Goal: Connect with others: Connect with other users

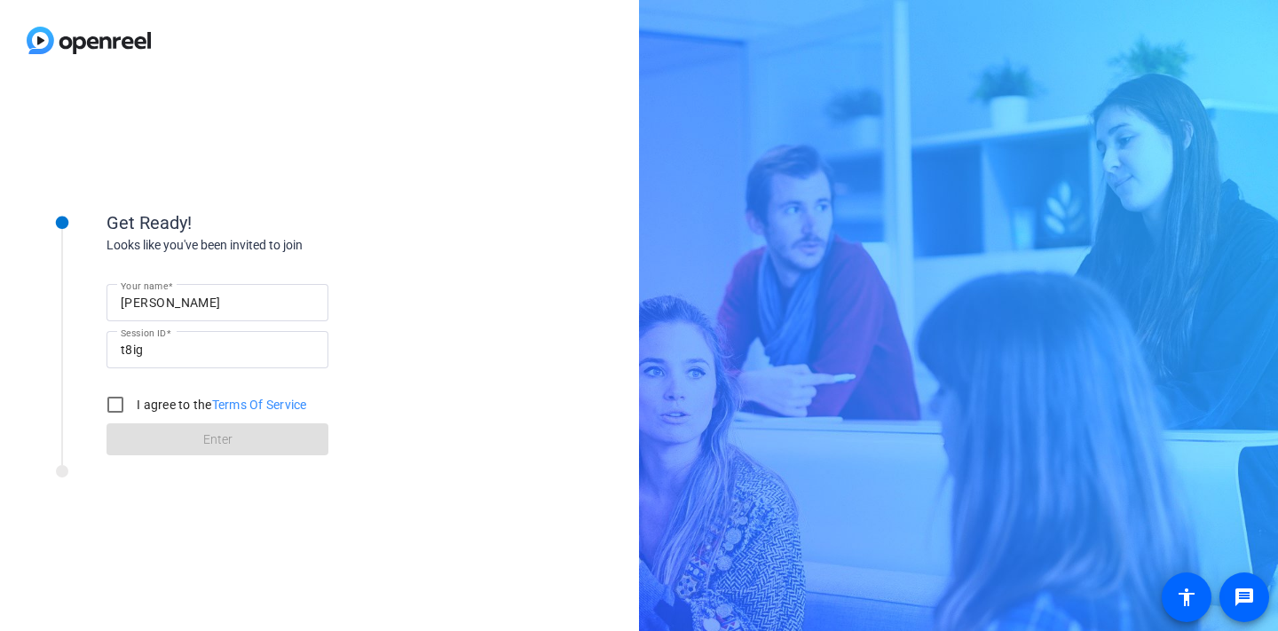
click at [189, 314] on div "[PERSON_NAME]" at bounding box center [217, 302] width 193 height 37
drag, startPoint x: 207, startPoint y: 307, endPoint x: 92, endPoint y: 307, distance: 114.5
click at [92, 307] on div "Get Ready! Looks like you've been invited to join Your name [PERSON_NAME] Sessi…" at bounding box center [240, 322] width 444 height 288
type input "[PERSON_NAME]"
click at [114, 402] on input "I agree to the Terms Of Service" at bounding box center [115, 404] width 35 height 35
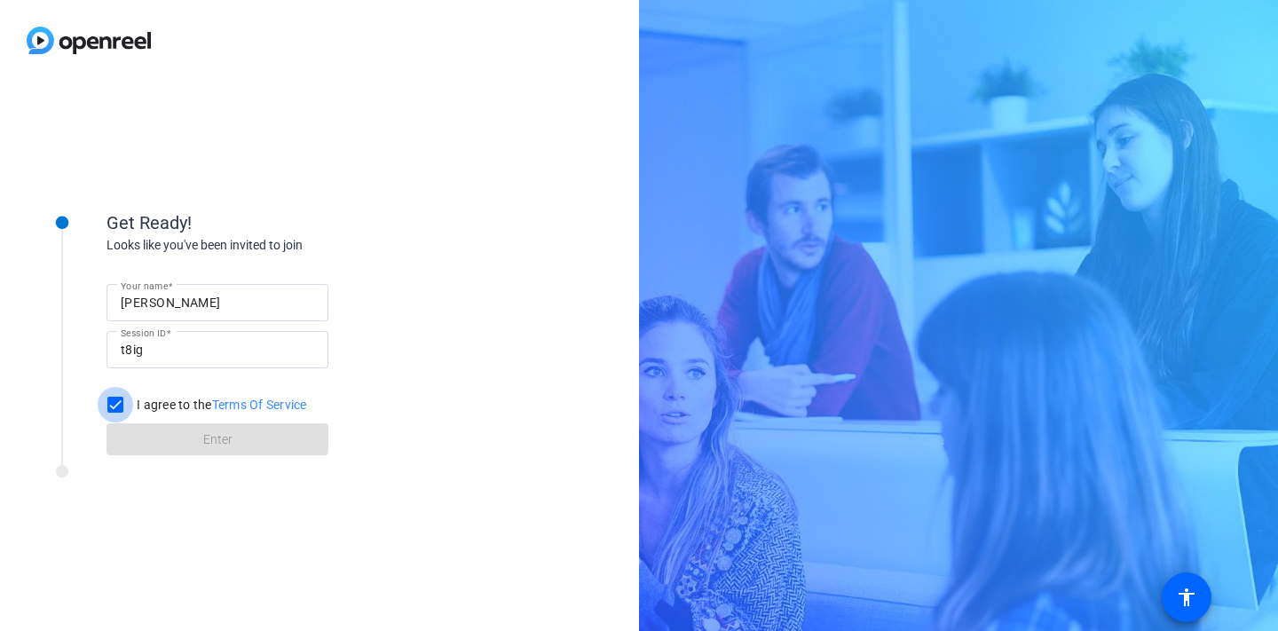
checkbox input "true"
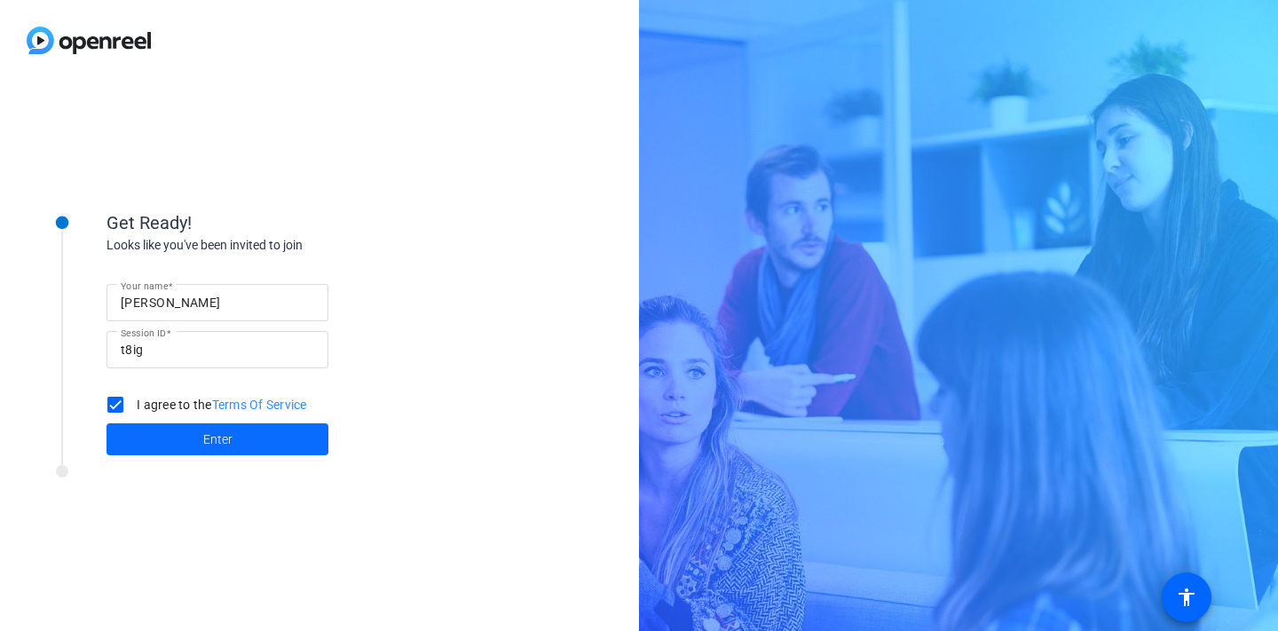
click at [173, 433] on span at bounding box center [217, 439] width 222 height 43
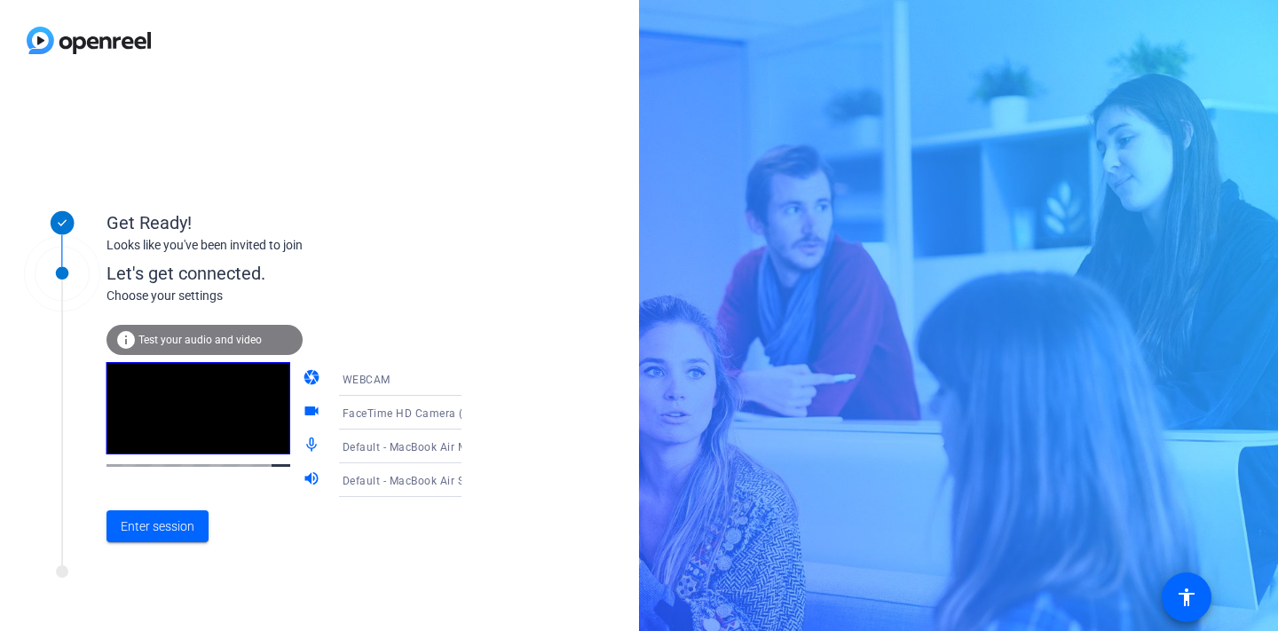
click at [374, 378] on div "WEBCAM" at bounding box center [409, 379] width 133 height 22
click at [378, 311] on div at bounding box center [639, 315] width 1278 height 631
click at [382, 453] on div "Default - MacBook Air Microphone (Built-in)" at bounding box center [409, 447] width 133 height 22
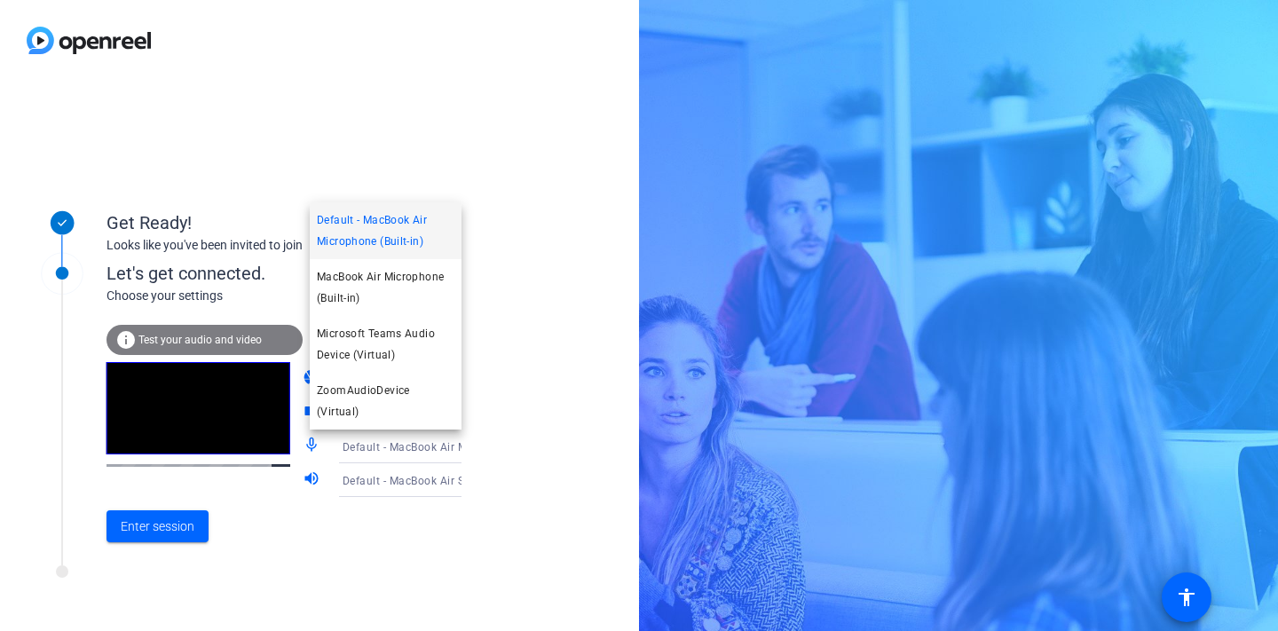
click at [509, 389] on div at bounding box center [639, 315] width 1278 height 631
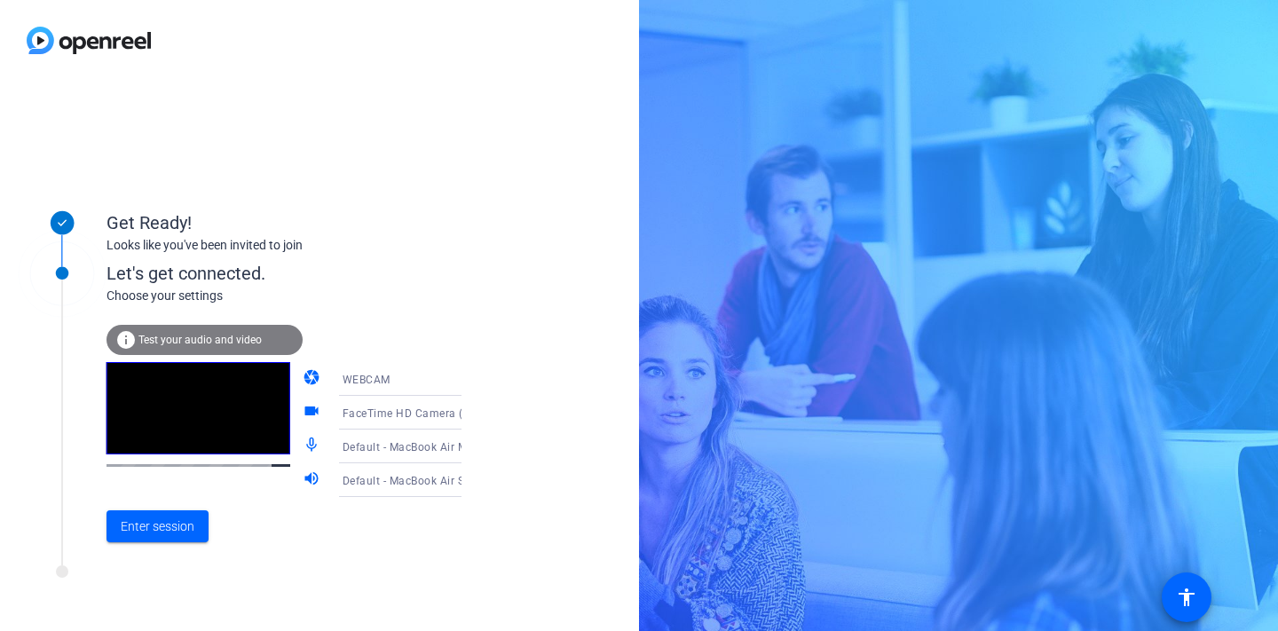
click at [385, 485] on span "Default - MacBook Air Speakers (Built-in)" at bounding box center [448, 480] width 210 height 14
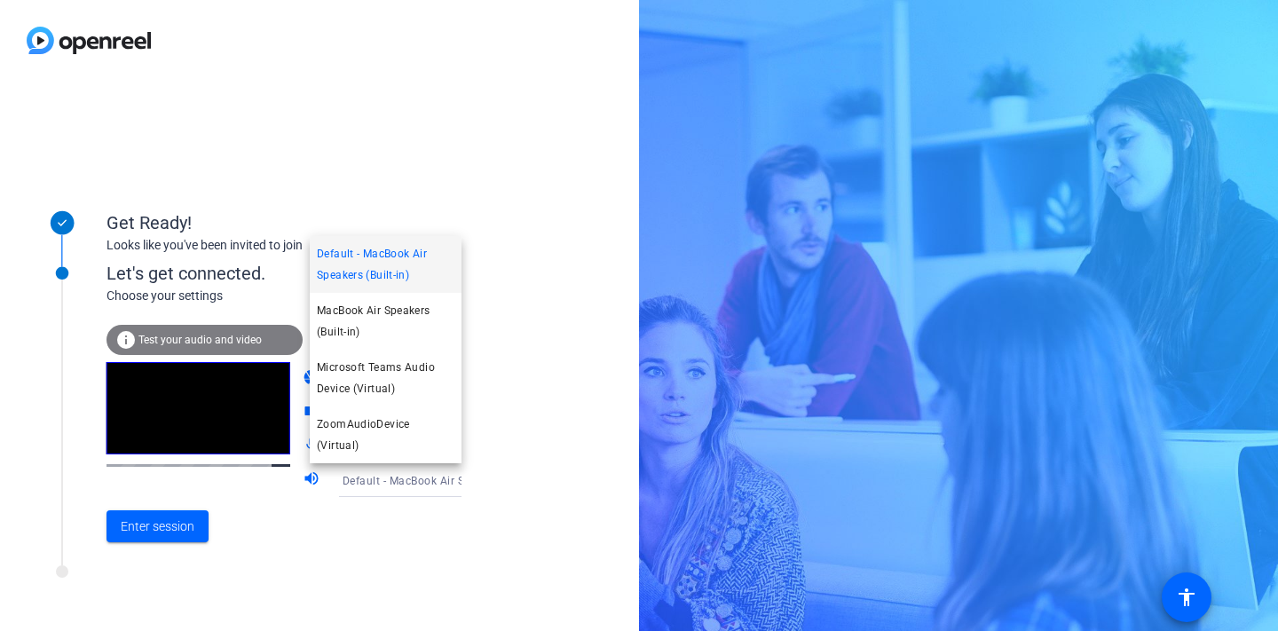
click at [574, 387] on div at bounding box center [639, 315] width 1278 height 631
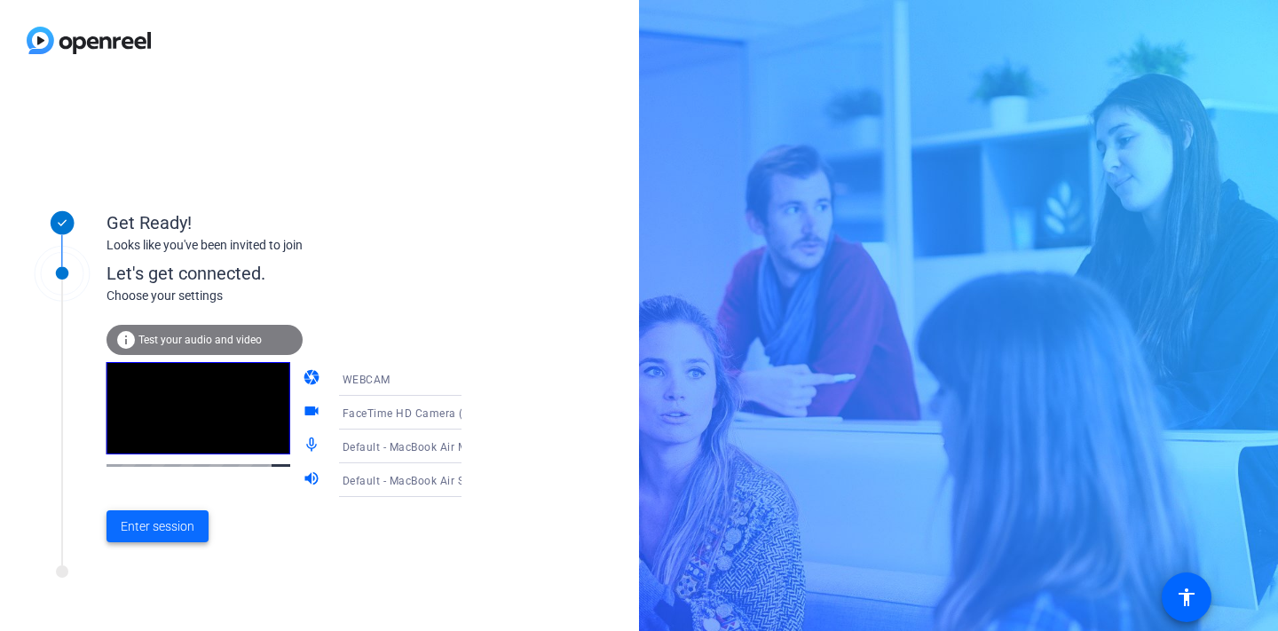
click at [151, 524] on span "Enter session" at bounding box center [158, 526] width 74 height 19
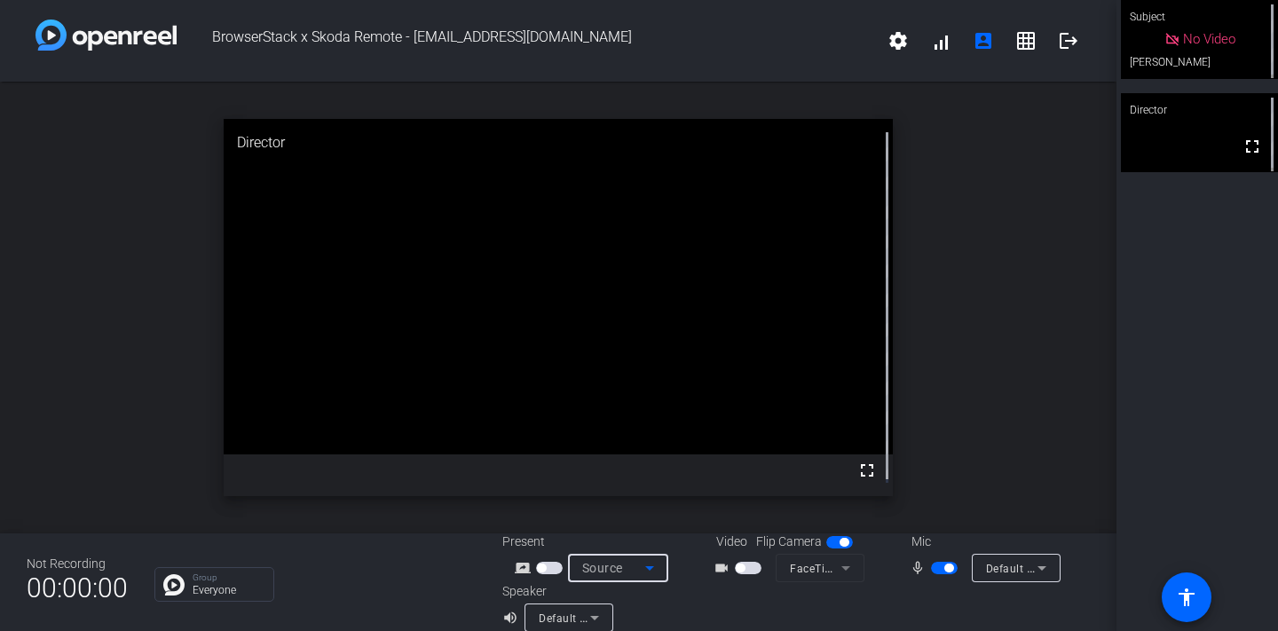
click at [595, 569] on span "Source" at bounding box center [602, 568] width 41 height 14
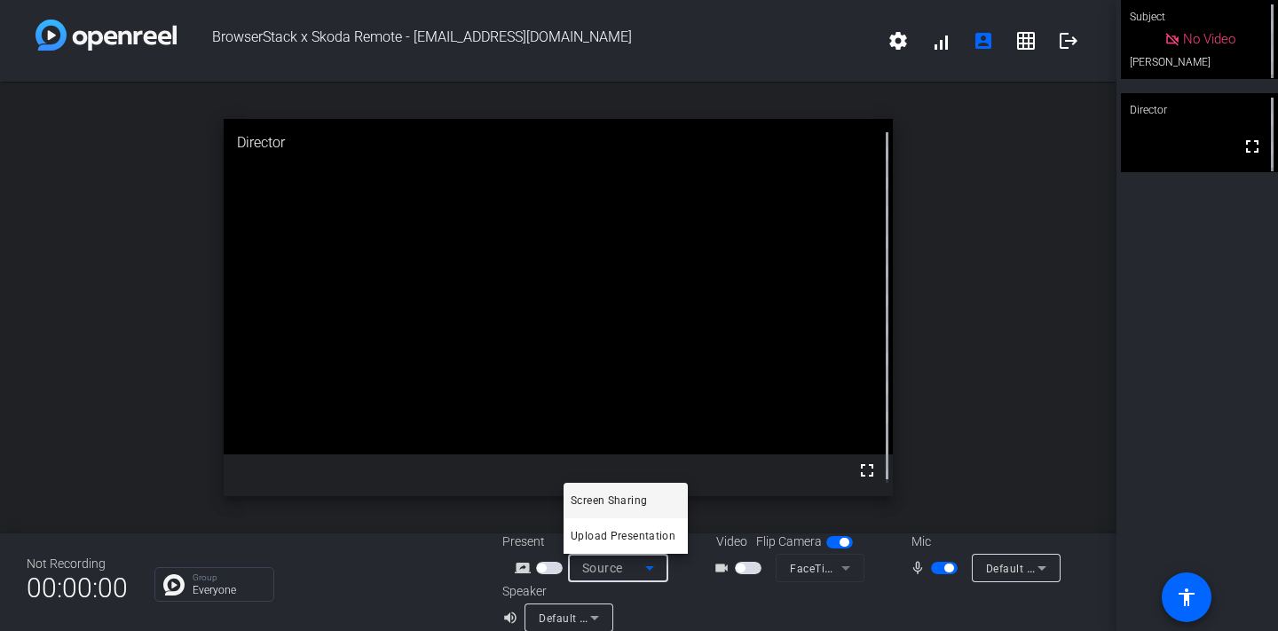
click at [966, 385] on div at bounding box center [639, 315] width 1278 height 631
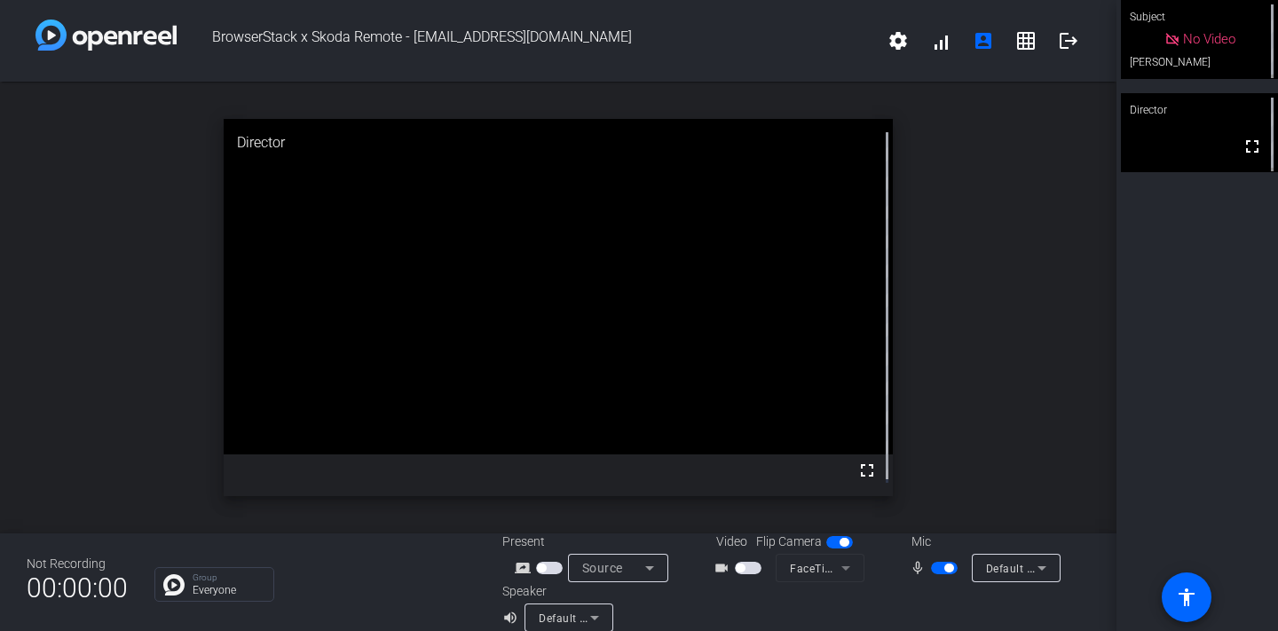
click at [745, 571] on span "button" at bounding box center [748, 568] width 27 height 12
click at [748, 570] on span "button" at bounding box center [752, 567] width 9 height 9
click at [944, 569] on span "button" at bounding box center [948, 567] width 9 height 9
click at [997, 239] on div "open_in_new Director fullscreen" at bounding box center [558, 308] width 1116 height 452
click at [1000, 257] on div "open_in_new Director fullscreen" at bounding box center [558, 308] width 1116 height 452
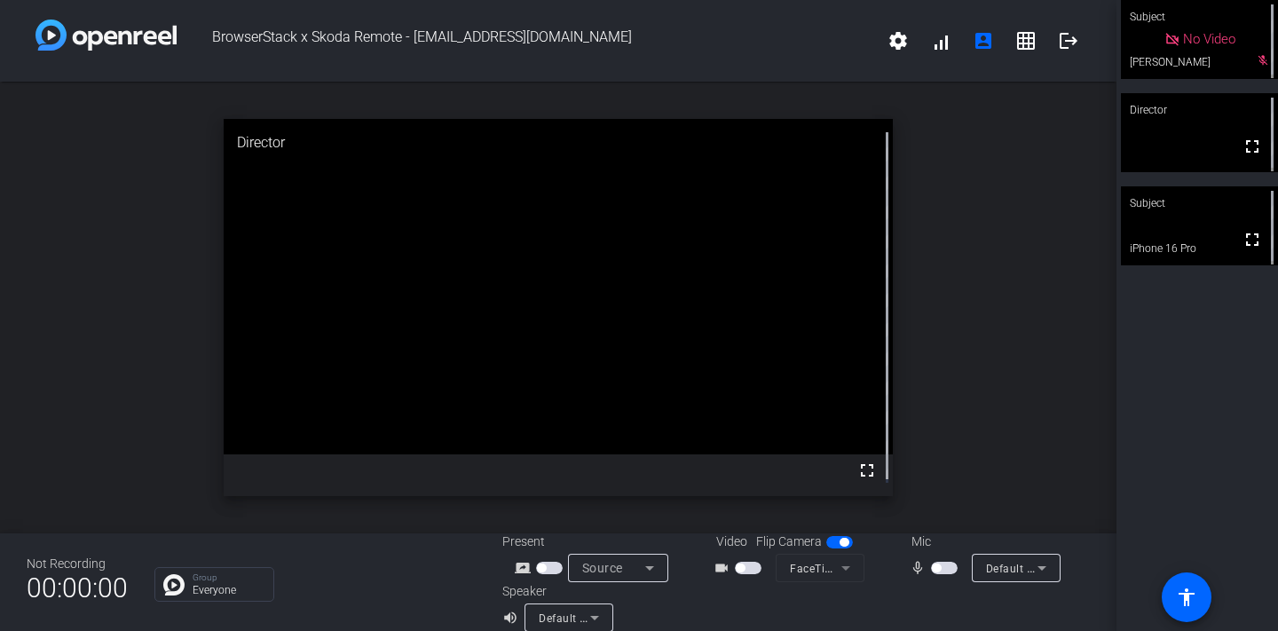
click at [974, 403] on div "open_in_new Director fullscreen" at bounding box center [558, 308] width 1116 height 452
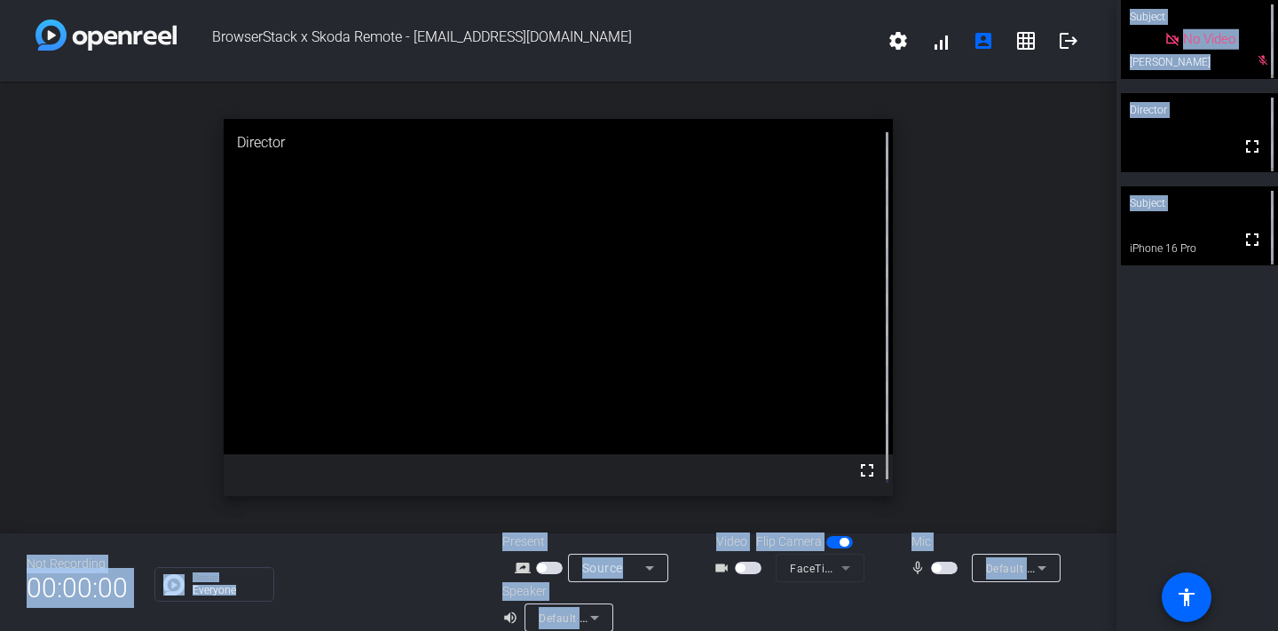
drag, startPoint x: 1116, startPoint y: 304, endPoint x: 1066, endPoint y: 304, distance: 50.6
click at [1066, 305] on div "BrowserStack x Skoda Remote - [EMAIL_ADDRESS][DOMAIN_NAME] settings signal_cell…" at bounding box center [639, 315] width 1278 height 631
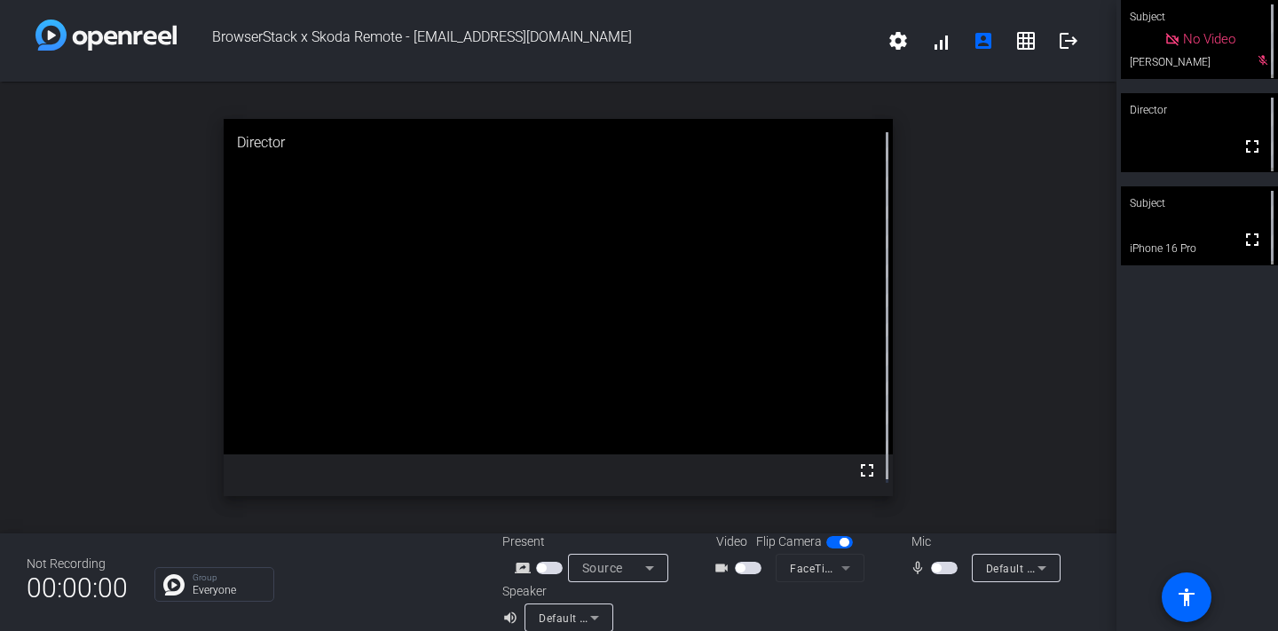
click at [1075, 349] on div "open_in_new Director fullscreen" at bounding box center [558, 308] width 1116 height 452
click at [1167, 234] on video at bounding box center [1199, 225] width 157 height 79
click at [1190, 149] on video at bounding box center [1199, 132] width 157 height 79
click at [1195, 231] on video at bounding box center [1199, 225] width 157 height 79
click at [933, 573] on span "button" at bounding box center [944, 568] width 27 height 12
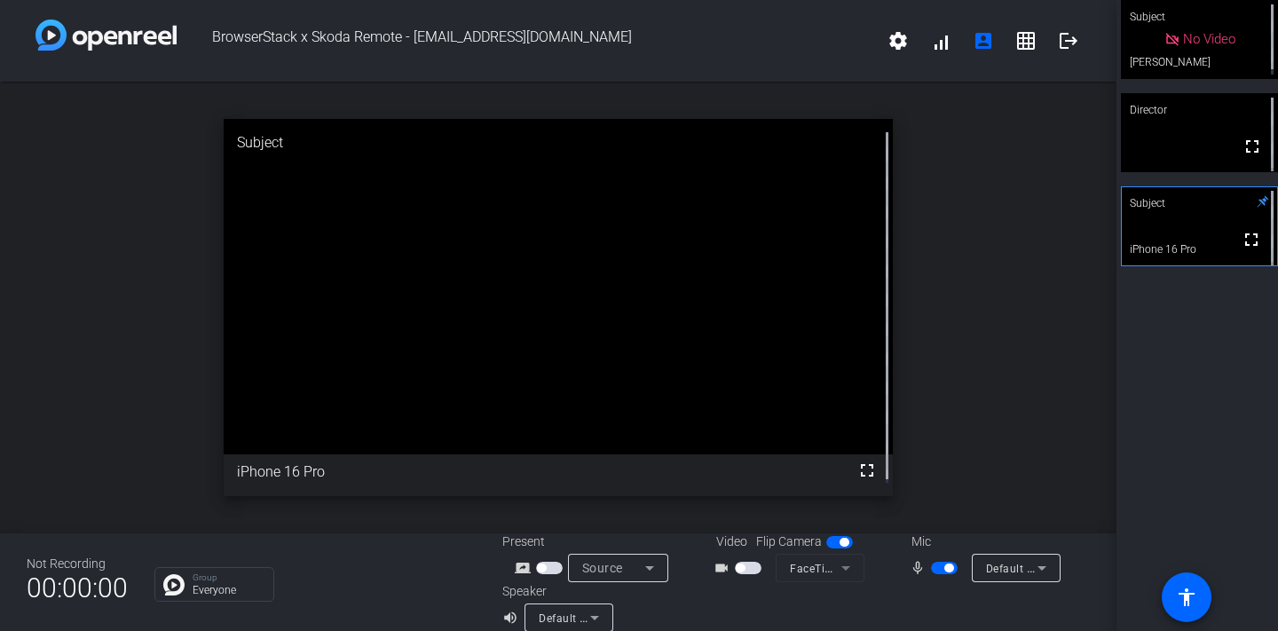
click at [941, 572] on span "button" at bounding box center [944, 568] width 27 height 12
click at [932, 568] on span "button" at bounding box center [936, 567] width 9 height 9
click at [944, 569] on span "button" at bounding box center [948, 567] width 9 height 9
click at [931, 573] on span "button" at bounding box center [944, 568] width 27 height 12
click at [944, 569] on span "button" at bounding box center [948, 567] width 9 height 9
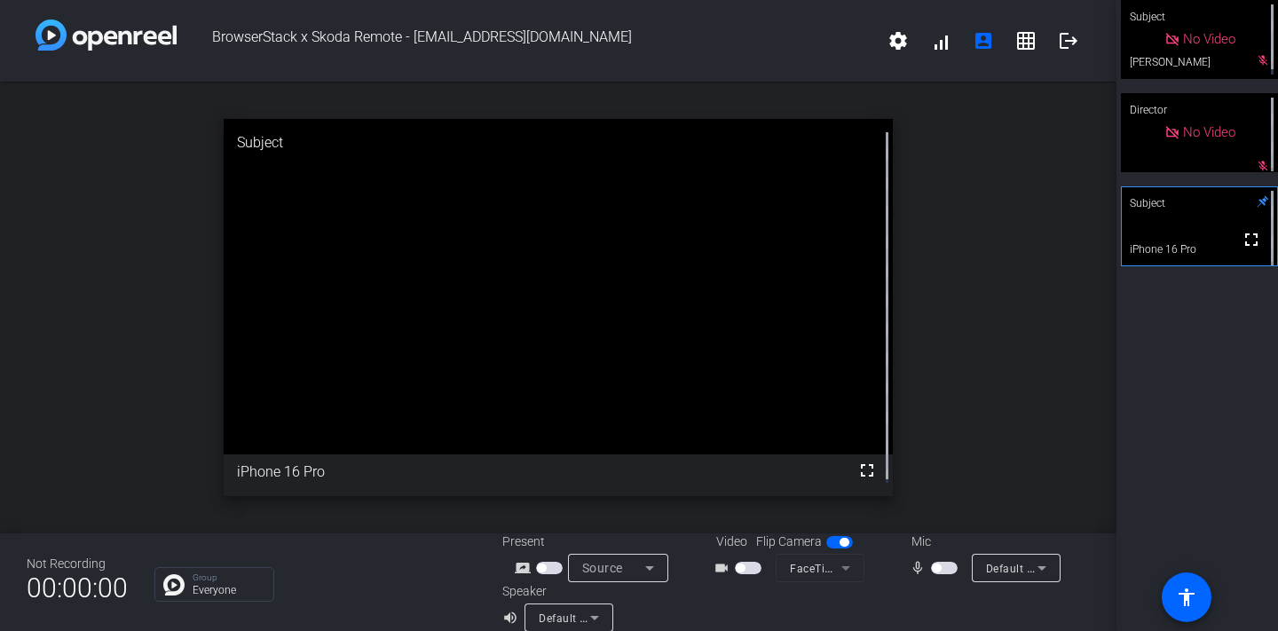
click at [932, 568] on span "button" at bounding box center [936, 567] width 9 height 9
click at [944, 570] on span "button" at bounding box center [948, 567] width 9 height 9
click at [998, 270] on div "open_in_new Subject fullscreen iPhone 16 Pro" at bounding box center [558, 308] width 1116 height 452
click at [1029, 259] on div "open_in_new Subject fullscreen iPhone 16 Pro" at bounding box center [558, 308] width 1116 height 452
click at [1002, 265] on div "open_in_new Subject fullscreen iPhone 16 Pro" at bounding box center [558, 308] width 1116 height 452
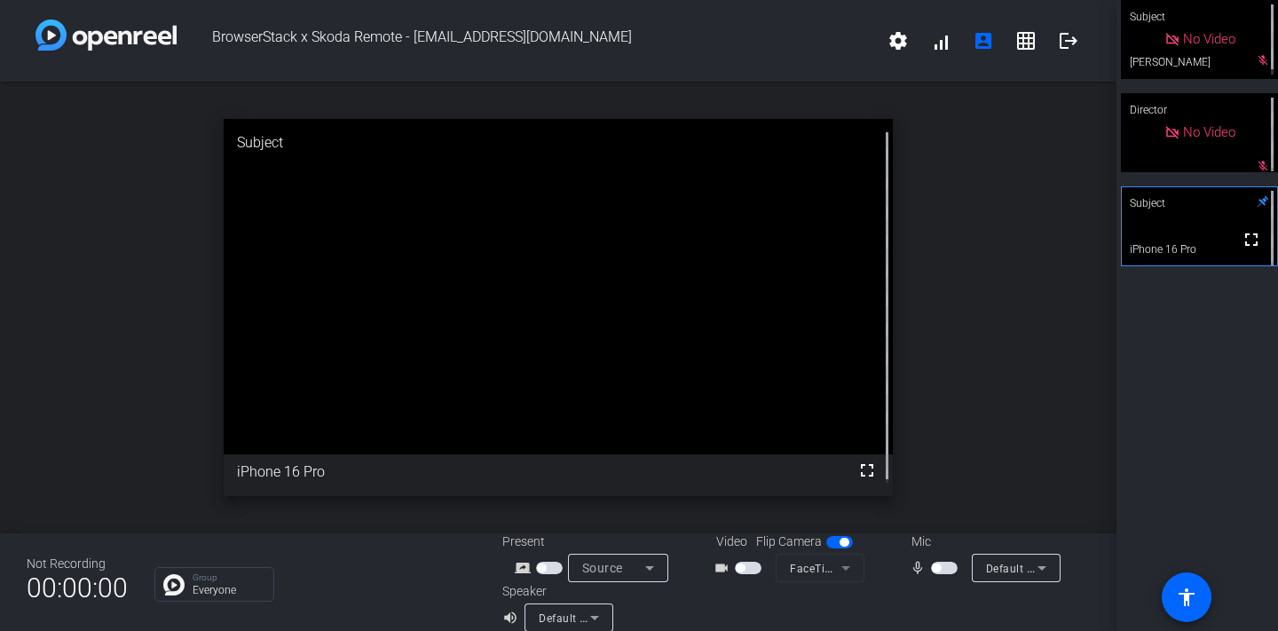
click at [949, 299] on div "open_in_new Subject fullscreen iPhone 16 Pro" at bounding box center [558, 308] width 1116 height 452
click at [940, 362] on div "open_in_new Subject fullscreen iPhone 16 Pro" at bounding box center [558, 308] width 1116 height 452
click at [979, 409] on div "open_in_new Subject fullscreen iPhone 16 Pro" at bounding box center [558, 308] width 1116 height 452
click at [932, 568] on span "button" at bounding box center [936, 567] width 9 height 9
click at [944, 568] on span "button" at bounding box center [948, 567] width 9 height 9
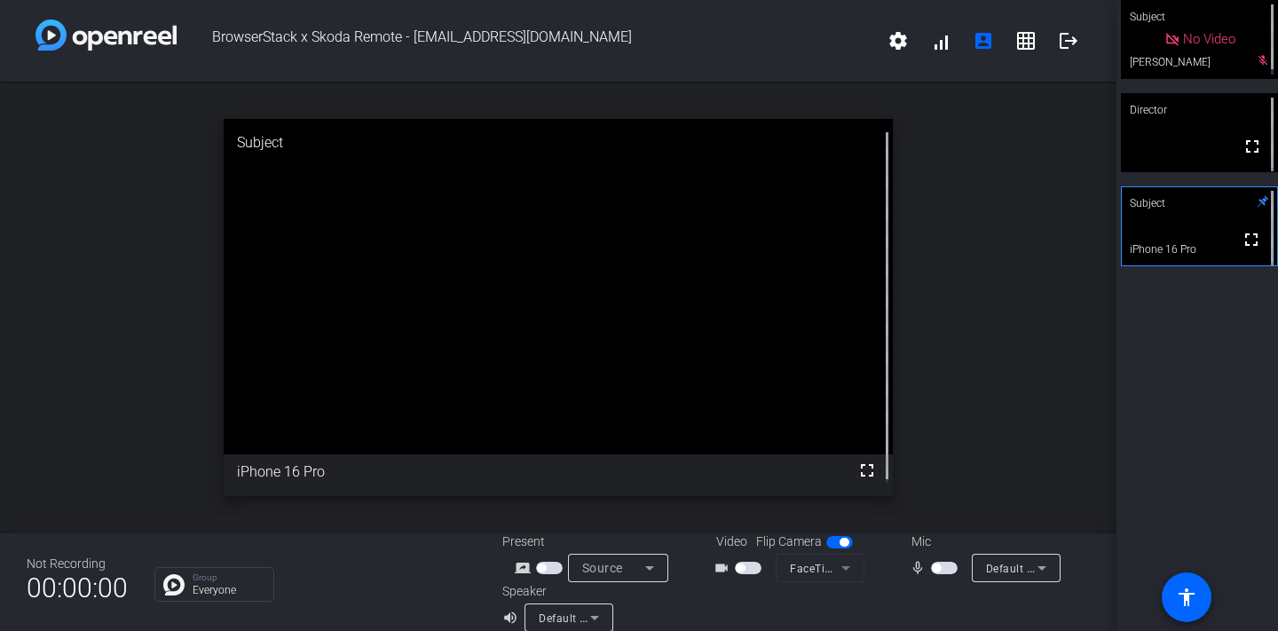
click at [983, 307] on div "open_in_new Subject fullscreen iPhone 16 Pro" at bounding box center [558, 308] width 1116 height 452
click at [936, 565] on span "button" at bounding box center [944, 568] width 27 height 12
click at [942, 573] on span "button" at bounding box center [944, 568] width 27 height 12
click at [975, 324] on div "open_in_new Subject fullscreen iPhone 16 Pro" at bounding box center [558, 308] width 1116 height 452
click at [1244, 152] on mat-icon "fullscreen" at bounding box center [1251, 146] width 21 height 21
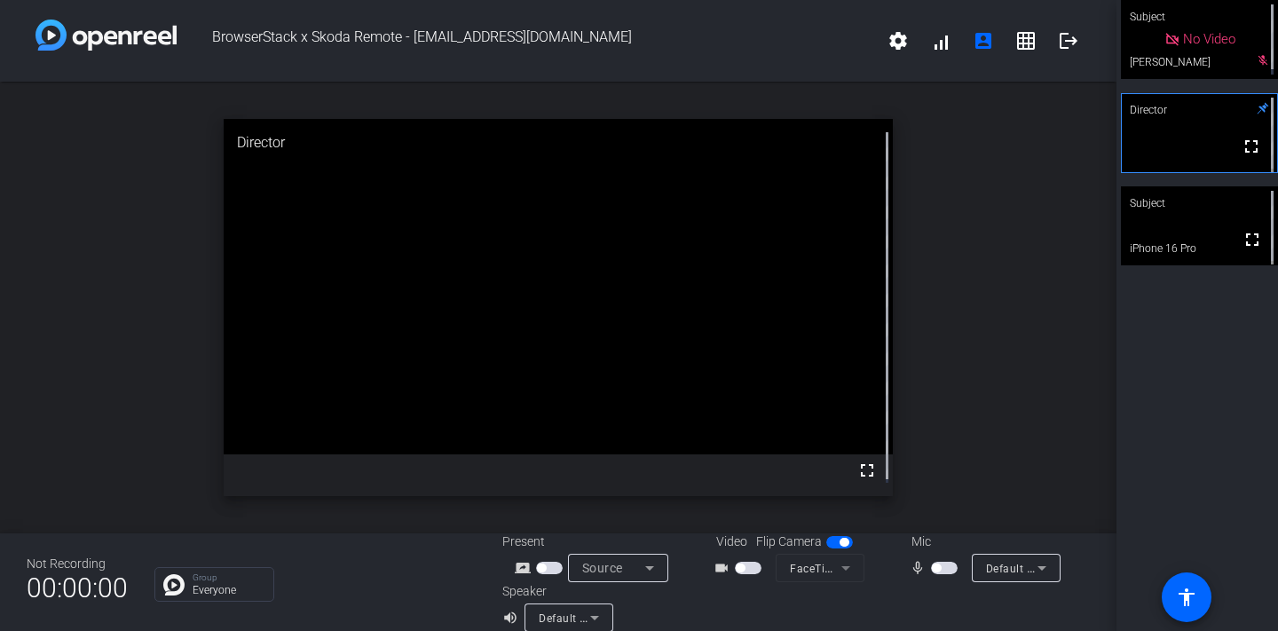
scroll to position [20, 0]
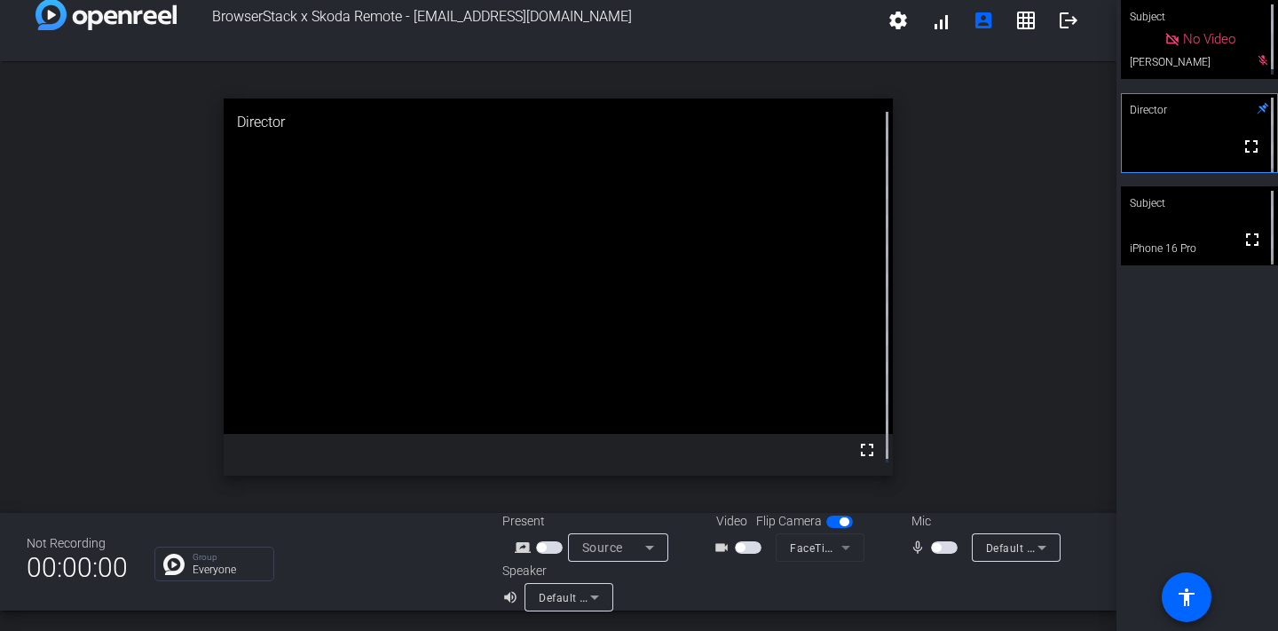
click at [1195, 212] on div "Subject" at bounding box center [1199, 203] width 157 height 34
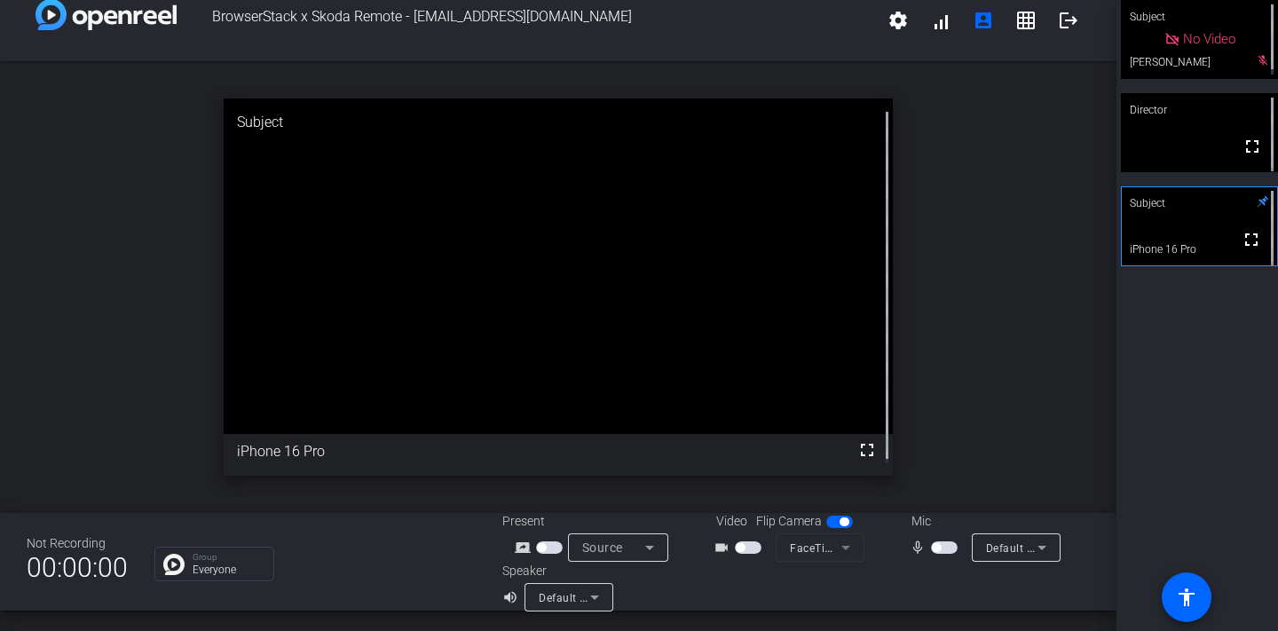
click at [1257, 202] on icon at bounding box center [1263, 202] width 12 height 12
click at [1200, 224] on video at bounding box center [1199, 225] width 157 height 79
click at [1159, 141] on video at bounding box center [1199, 132] width 157 height 79
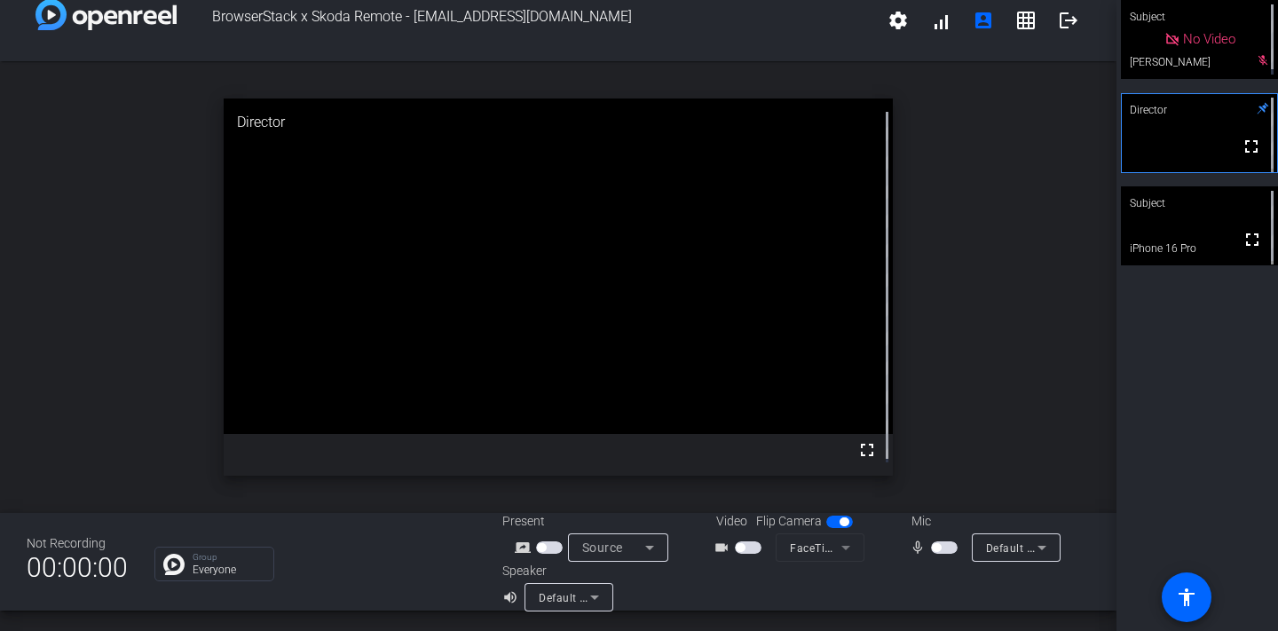
click at [1186, 238] on video at bounding box center [1199, 225] width 157 height 79
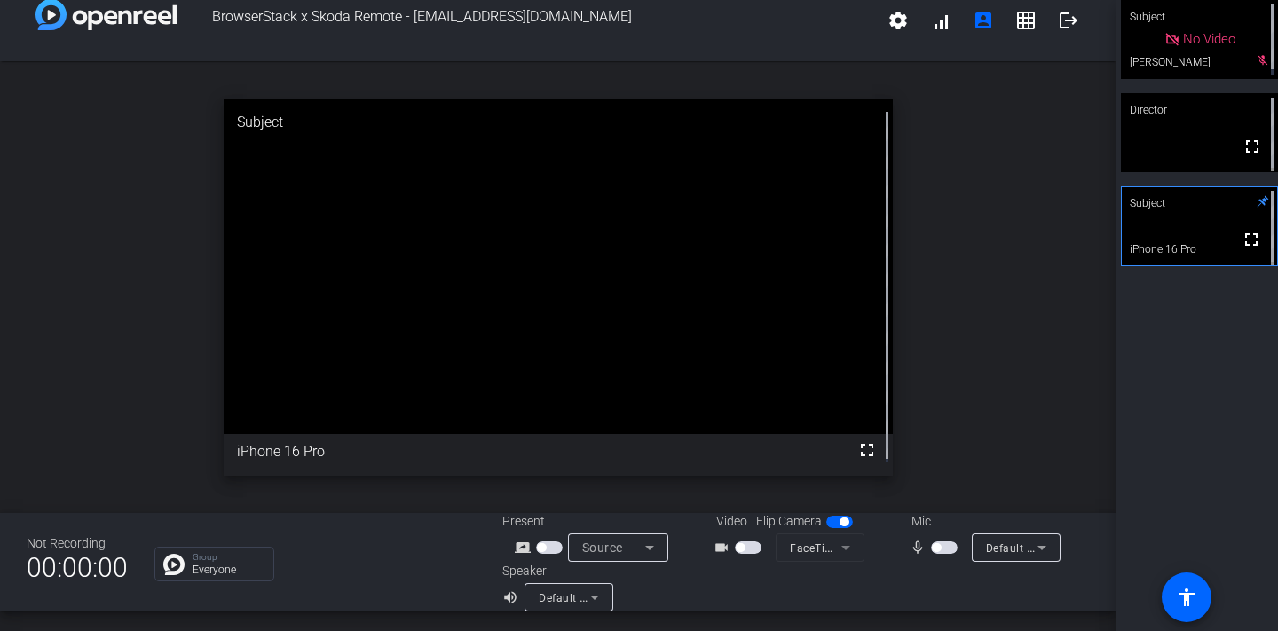
click at [944, 303] on div "open_in_new Subject fullscreen iPhone 16 Pro" at bounding box center [558, 287] width 1116 height 452
drag, startPoint x: 937, startPoint y: 548, endPoint x: 939, endPoint y: 383, distance: 165.1
click at [939, 383] on div "BrowserStack x Skoda Remote - [EMAIL_ADDRESS][DOMAIN_NAME] settings signal_cell…" at bounding box center [558, 315] width 1116 height 631
click at [932, 548] on span "button" at bounding box center [936, 547] width 9 height 9
